Goal: Find contact information: Find contact information

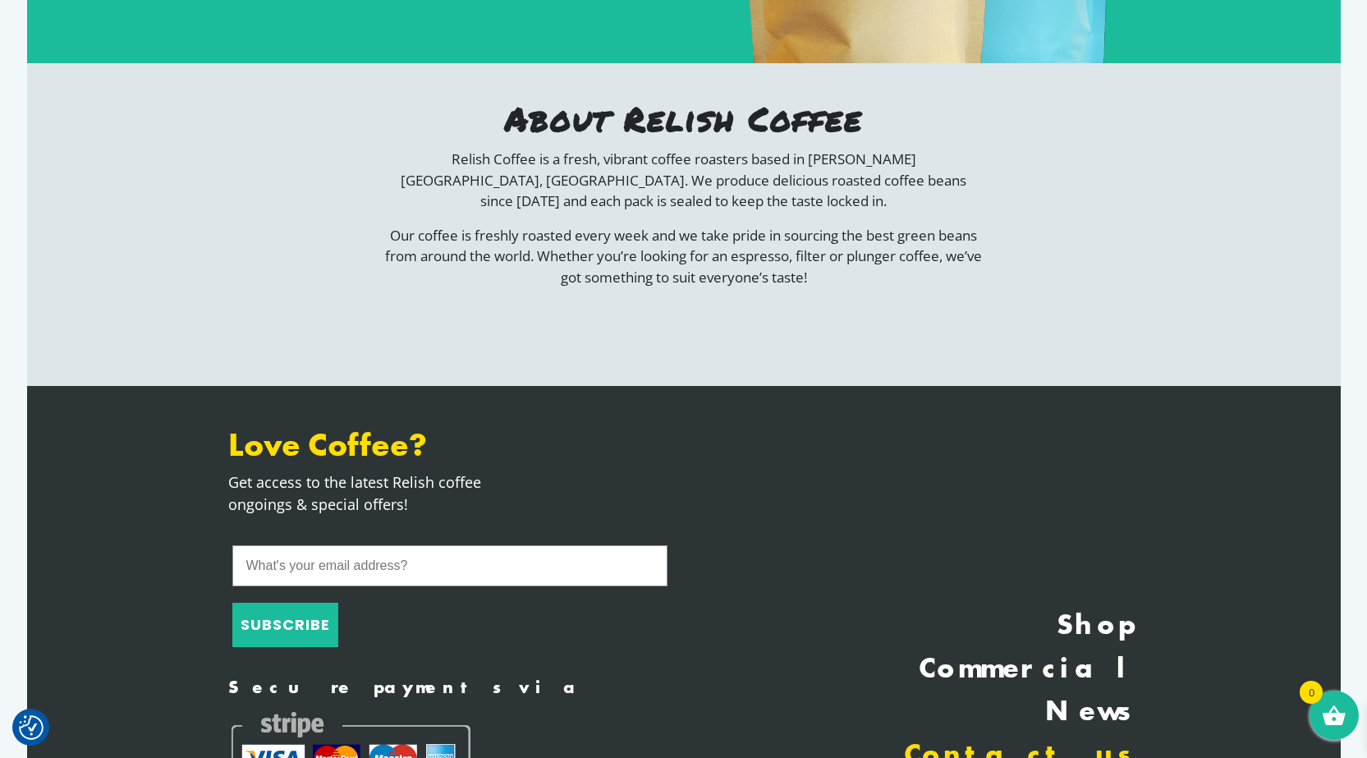
scroll to position [3127, 0]
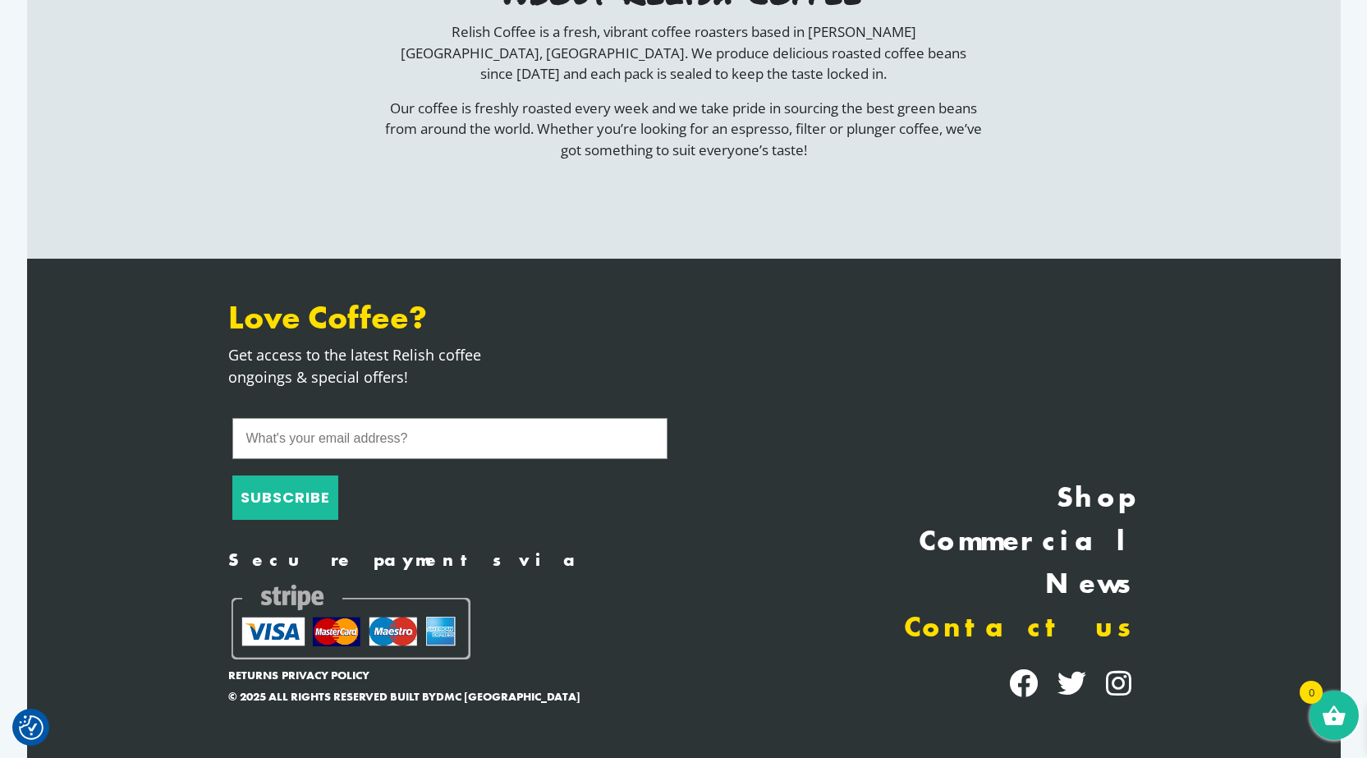
click at [1064, 633] on link "Contact us" at bounding box center [917, 628] width 443 height 44
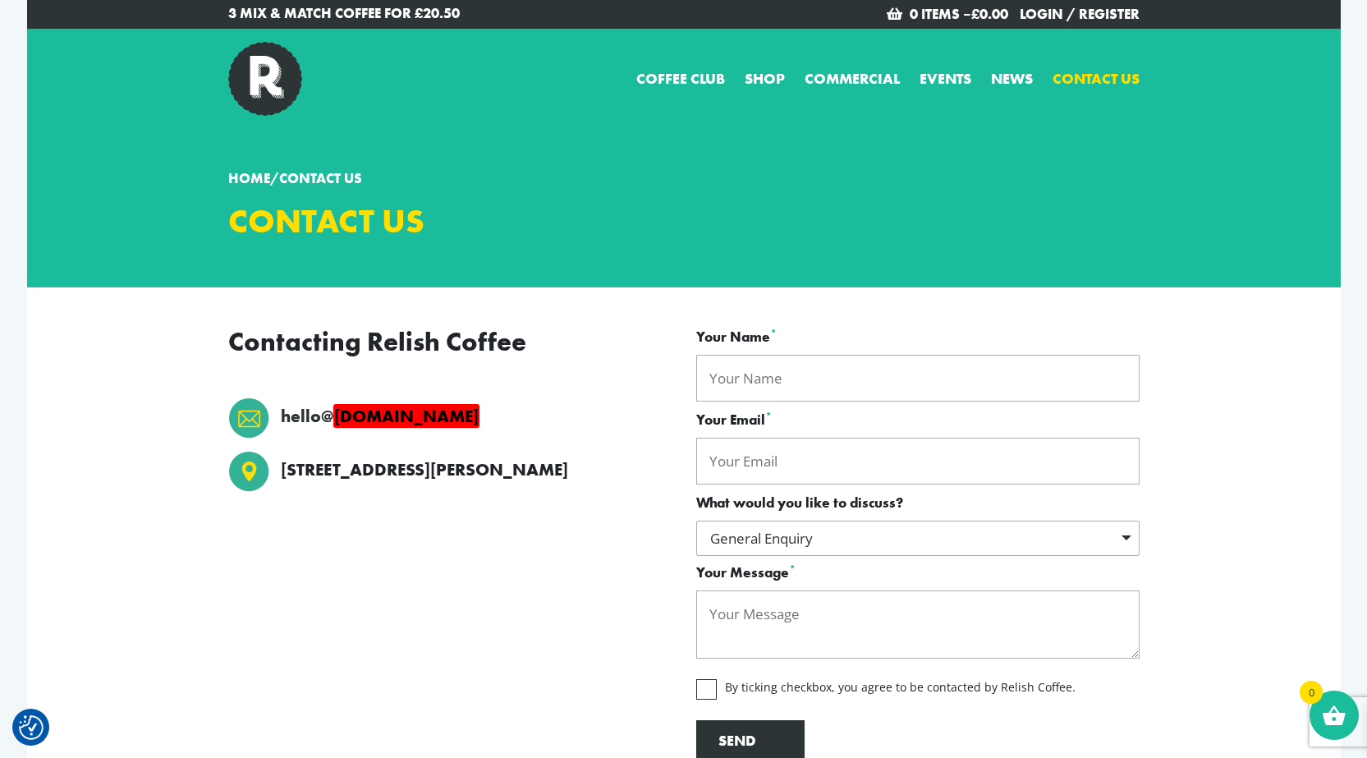
click at [292, 470] on p "[STREET_ADDRESS][PERSON_NAME]" at bounding box center [424, 470] width 287 height 26
drag, startPoint x: 292, startPoint y: 470, endPoint x: 407, endPoint y: 478, distance: 115.3
click at [407, 478] on p "[STREET_ADDRESS][PERSON_NAME]" at bounding box center [424, 470] width 287 height 26
copy p "[STREET_ADDRESS]"
click at [550, 475] on p "[STREET_ADDRESS][PERSON_NAME]" at bounding box center [424, 470] width 287 height 26
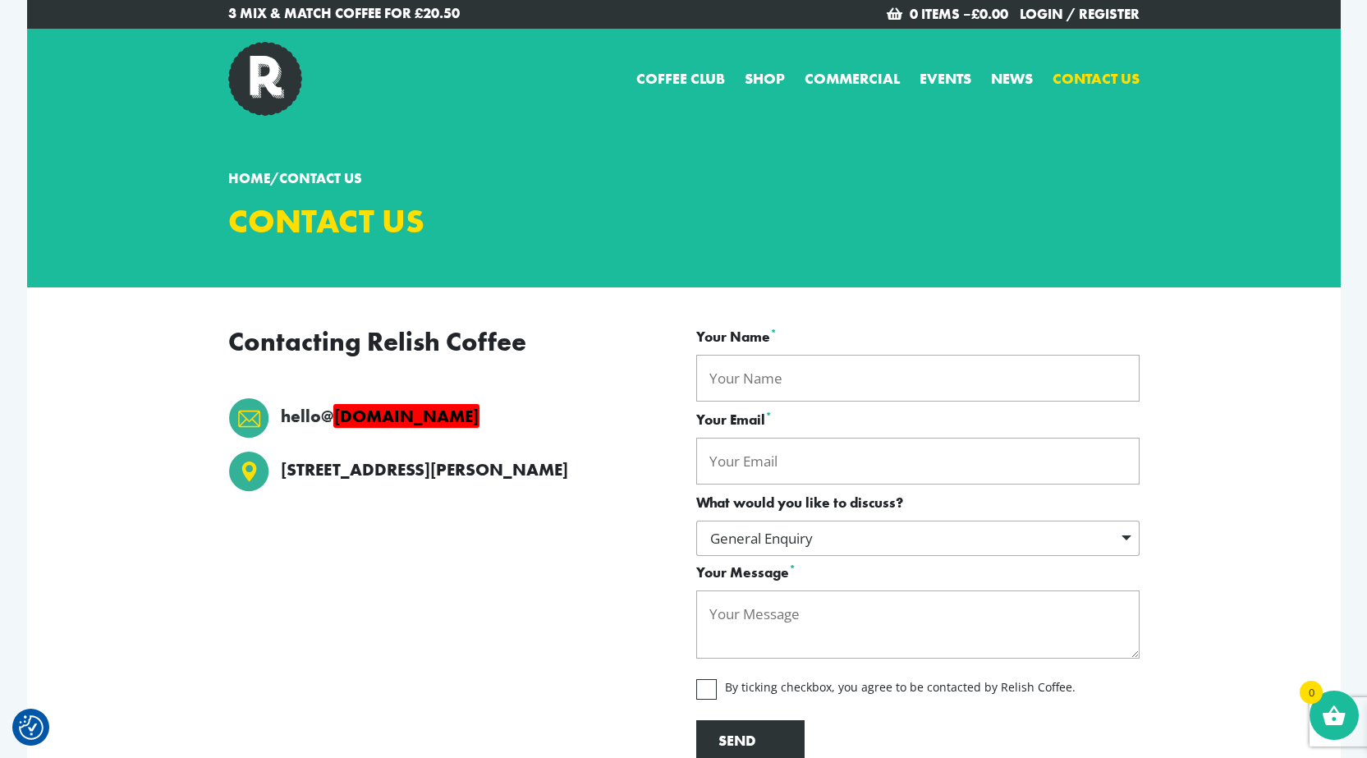
copy div "NE26 1LX"
drag, startPoint x: 550, startPoint y: 475, endPoint x: 621, endPoint y: 473, distance: 70.6
click at [621, 473] on li "[STREET_ADDRESS][PERSON_NAME]" at bounding box center [449, 473] width 443 height 44
click at [500, 365] on div "Contacting Relish Coffee hello@ [DOMAIN_NAME] [STREET_ADDRESS][PERSON_NAME]" at bounding box center [450, 544] width 468 height 434
drag, startPoint x: 439, startPoint y: 430, endPoint x: 268, endPoint y: 425, distance: 171.7
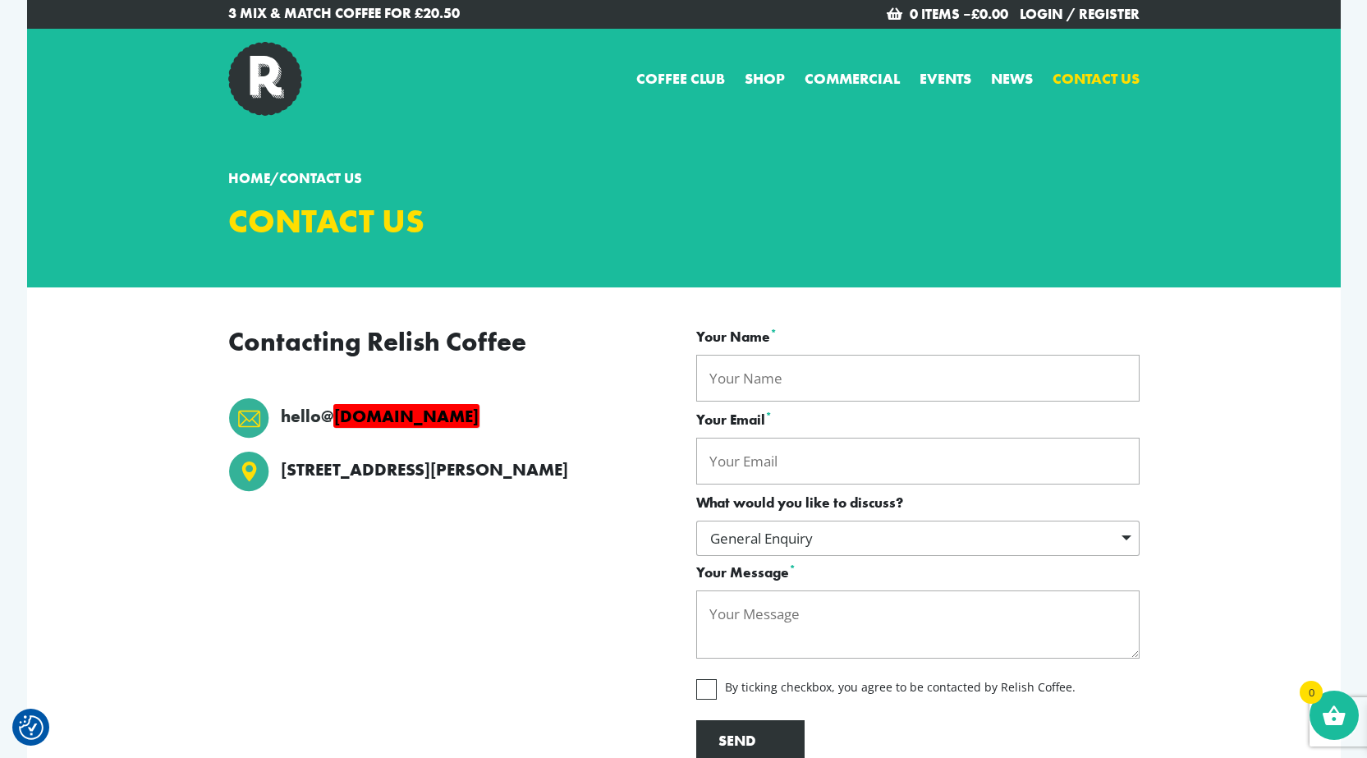
click at [268, 425] on li "hello@ [DOMAIN_NAME]" at bounding box center [449, 417] width 443 height 41
copy li "hello@ [DOMAIN_NAME]"
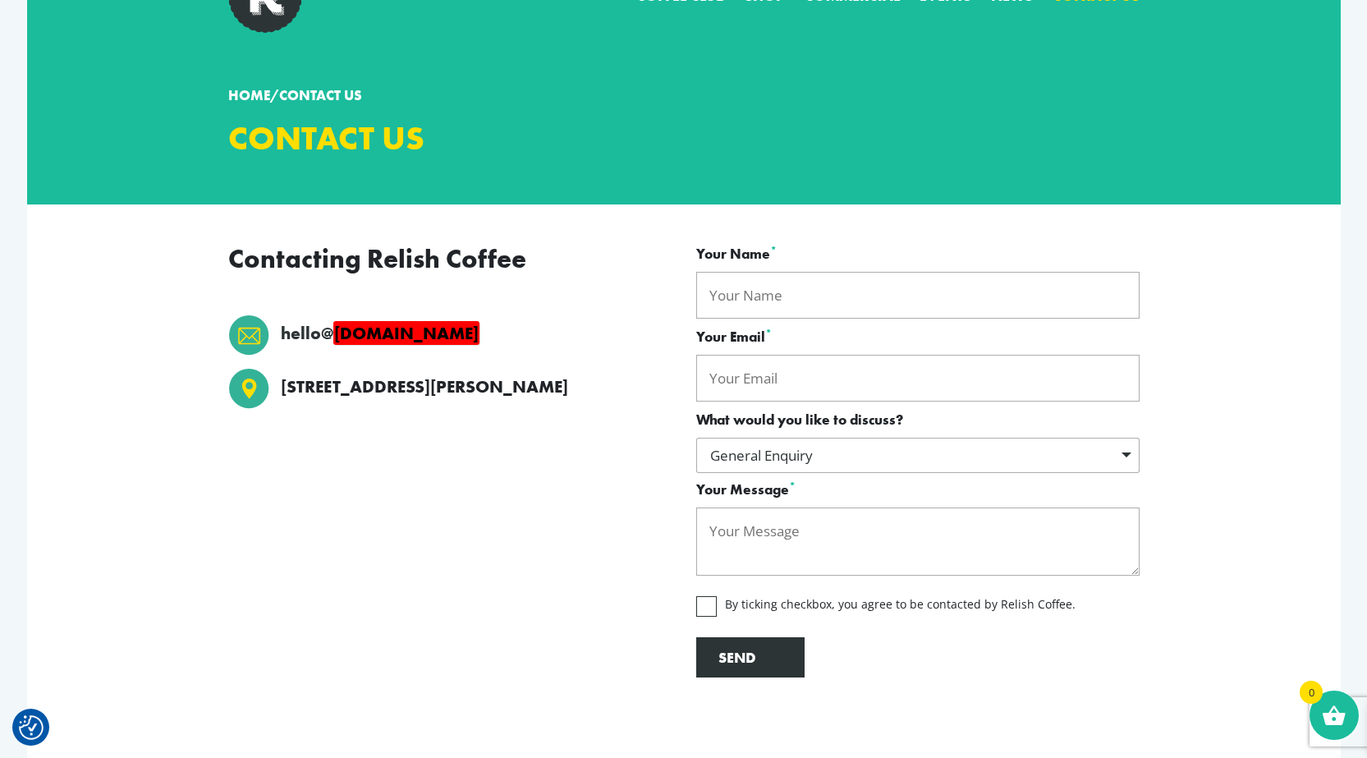
scroll to position [1086, 0]
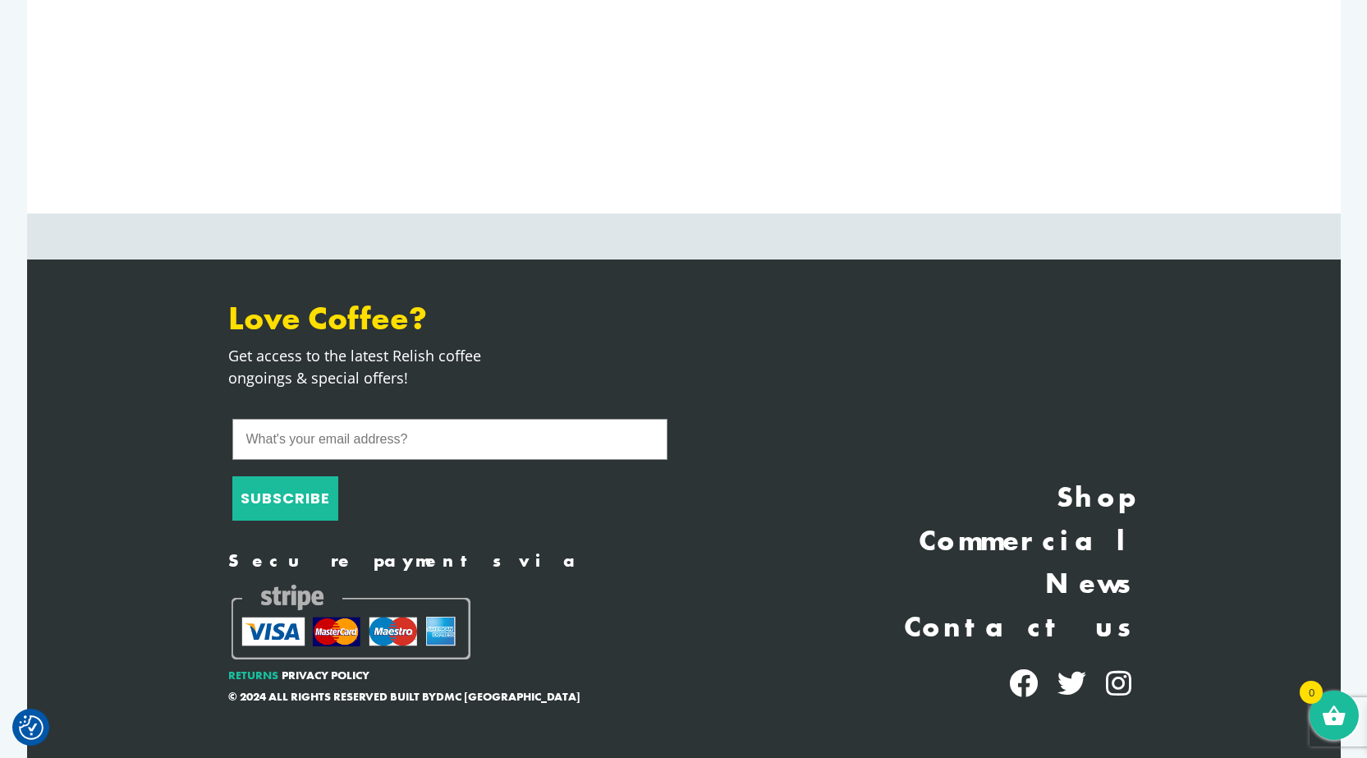
click at [241, 674] on link "Returns" at bounding box center [253, 675] width 50 height 17
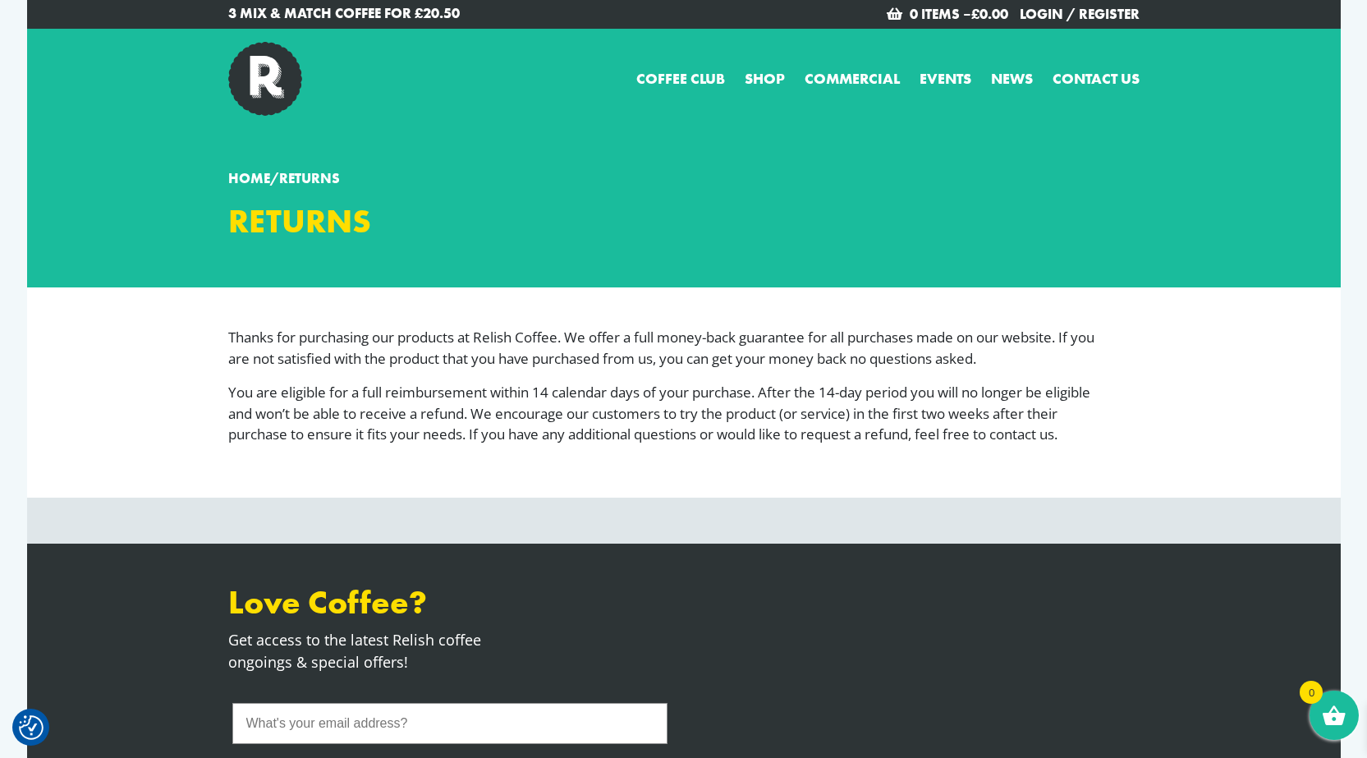
click at [494, 332] on p "Thanks for purchasing our products at Relish Coffee. We offer a full money-back…" at bounding box center [670, 348] width 884 height 42
drag, startPoint x: 494, startPoint y: 332, endPoint x: 555, endPoint y: 333, distance: 60.8
click at [555, 333] on p "Thanks for purchasing our products at Relish Coffee. We offer a full money-back…" at bounding box center [670, 348] width 884 height 42
copy p "Relish Coffee"
